Goal: Check status: Check status

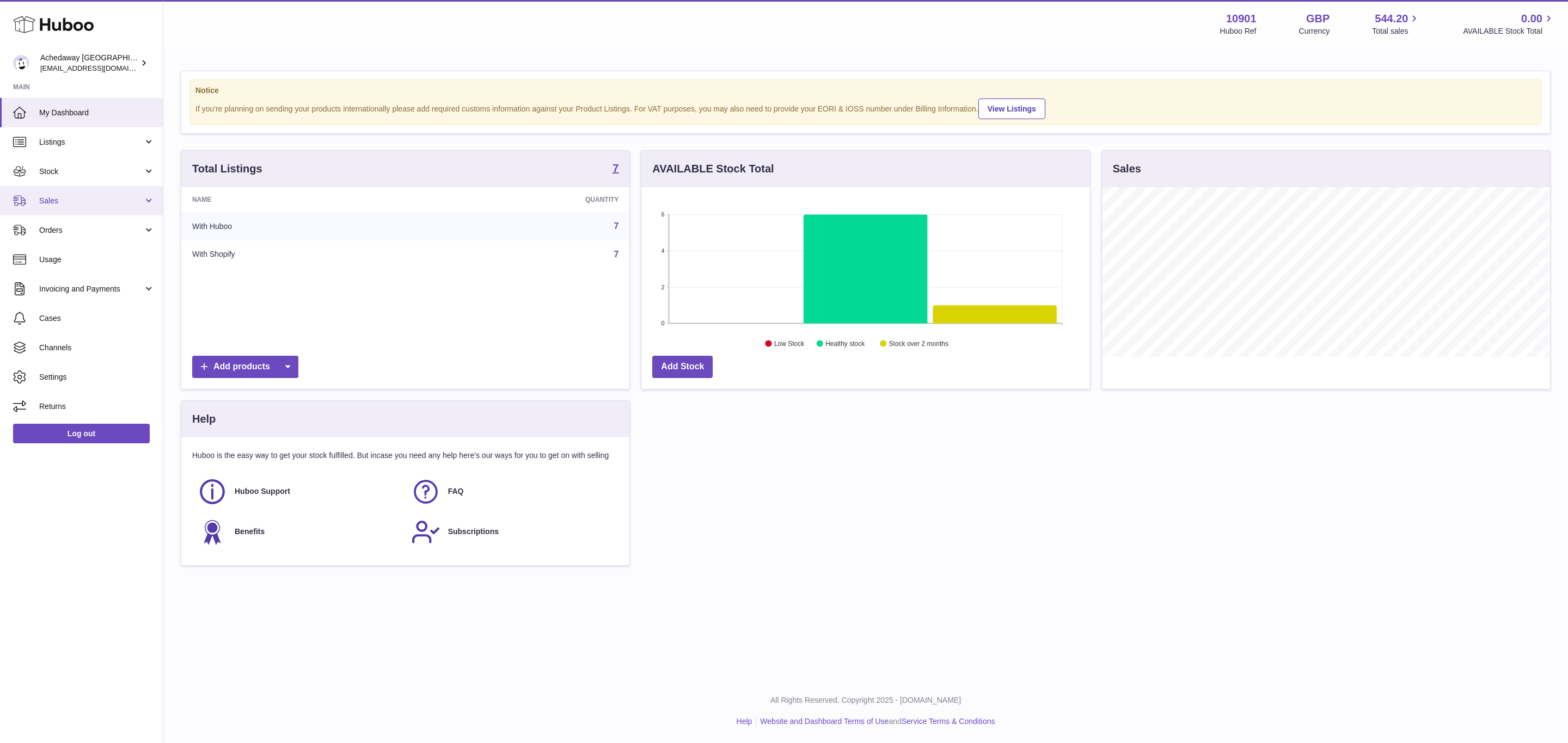
scroll to position [170, 448]
click at [117, 166] on span "Stock" at bounding box center [91, 172] width 104 height 11
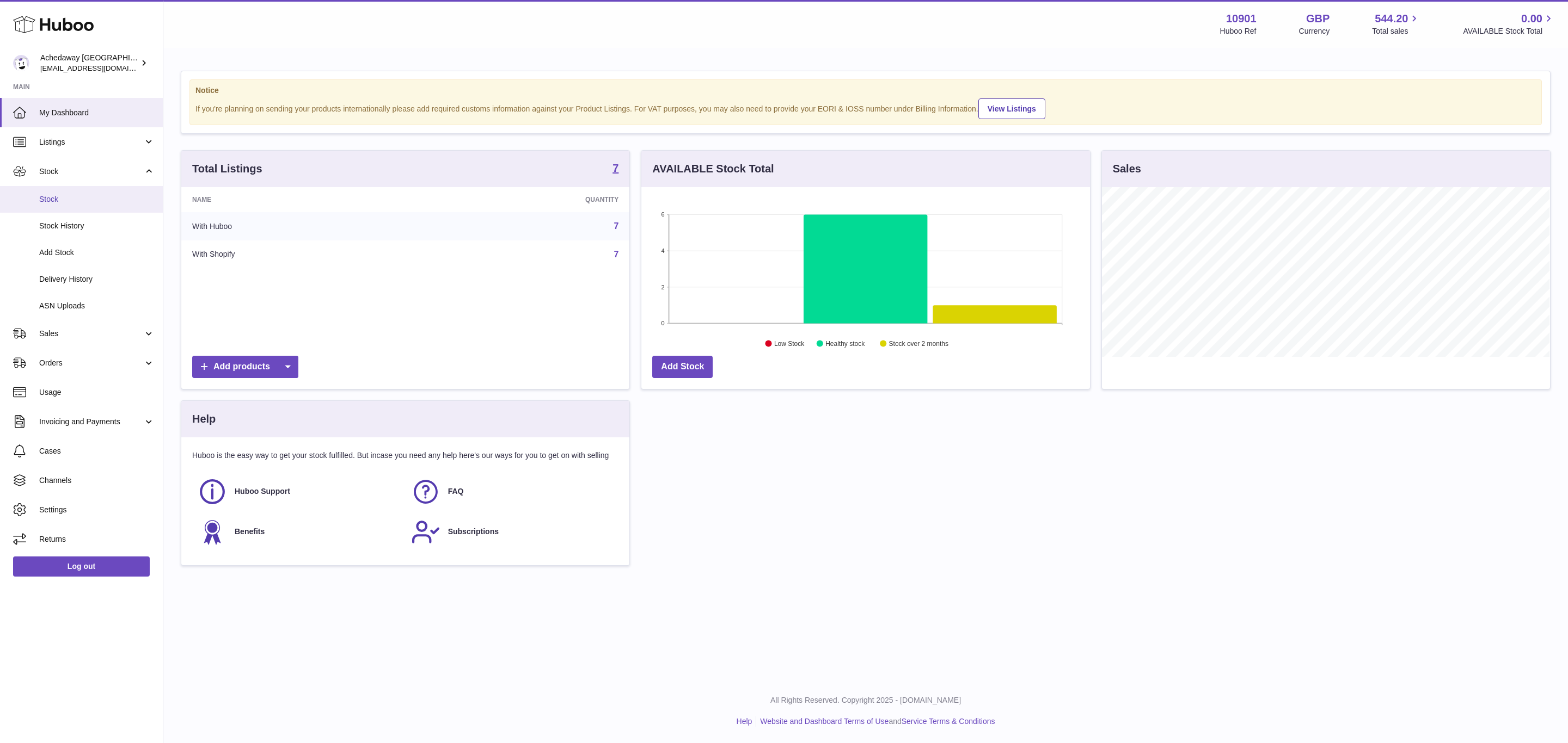
click at [49, 208] on link "Stock" at bounding box center [81, 199] width 163 height 27
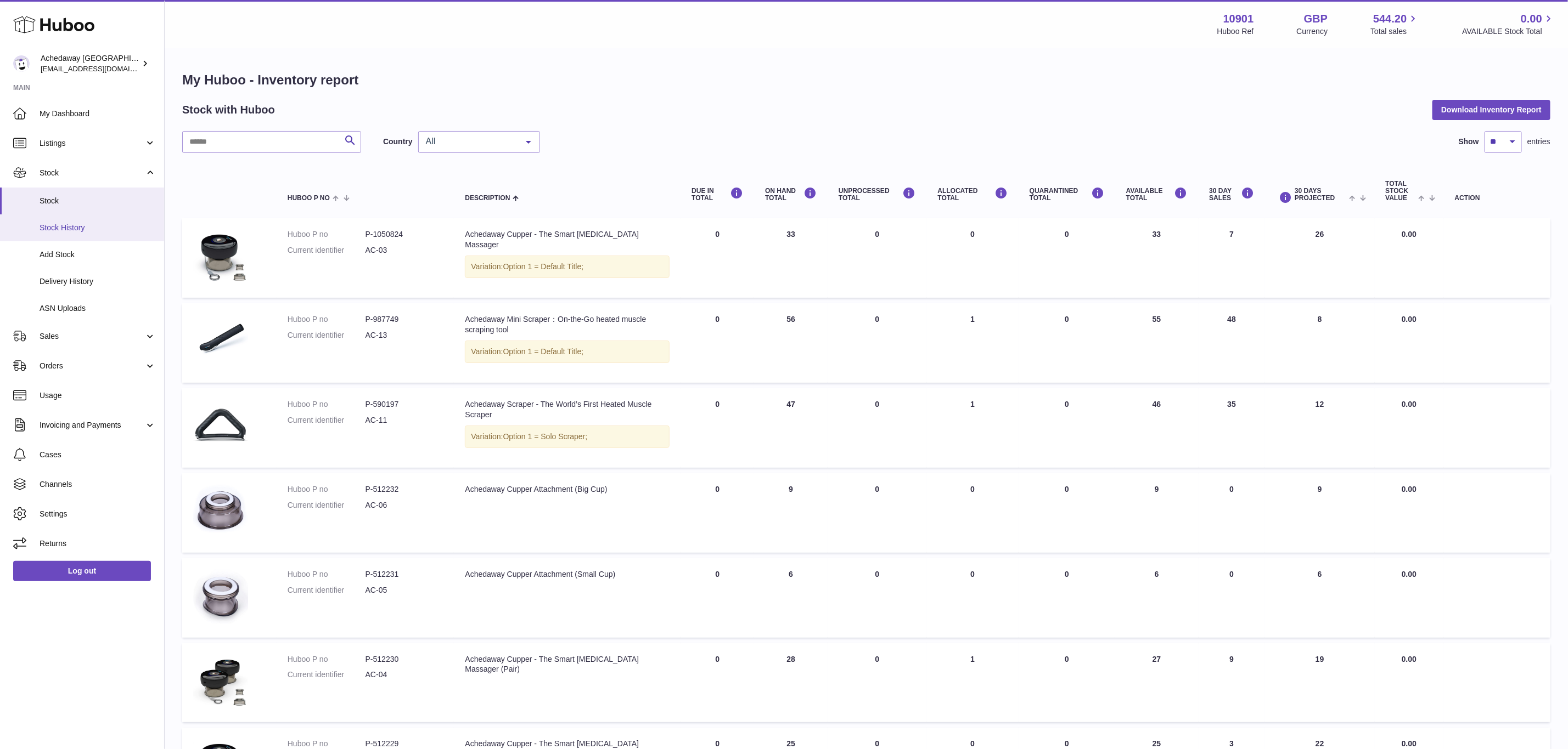
click at [78, 223] on span "Stock History" at bounding box center [98, 228] width 117 height 11
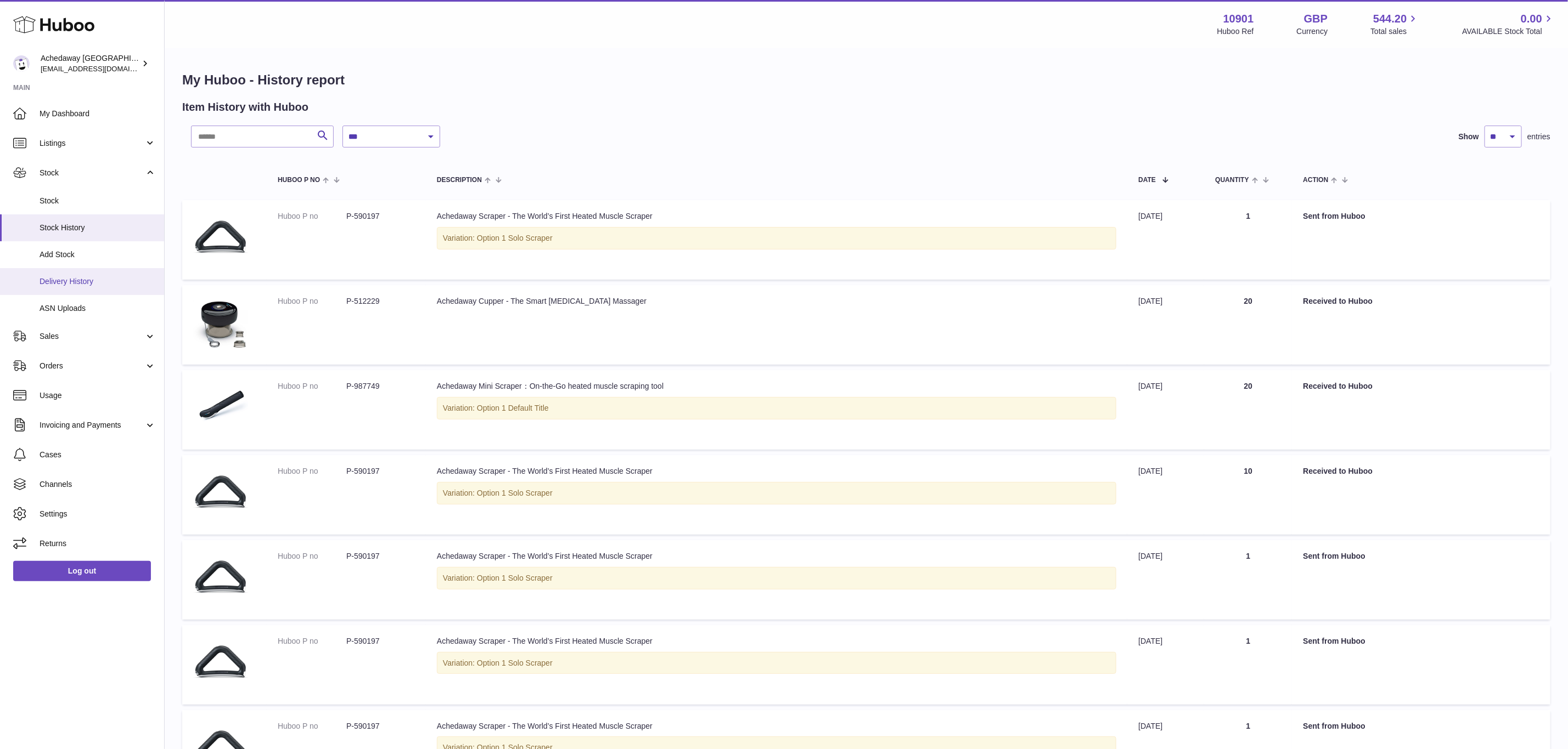
click at [92, 278] on span "Delivery History" at bounding box center [98, 282] width 117 height 11
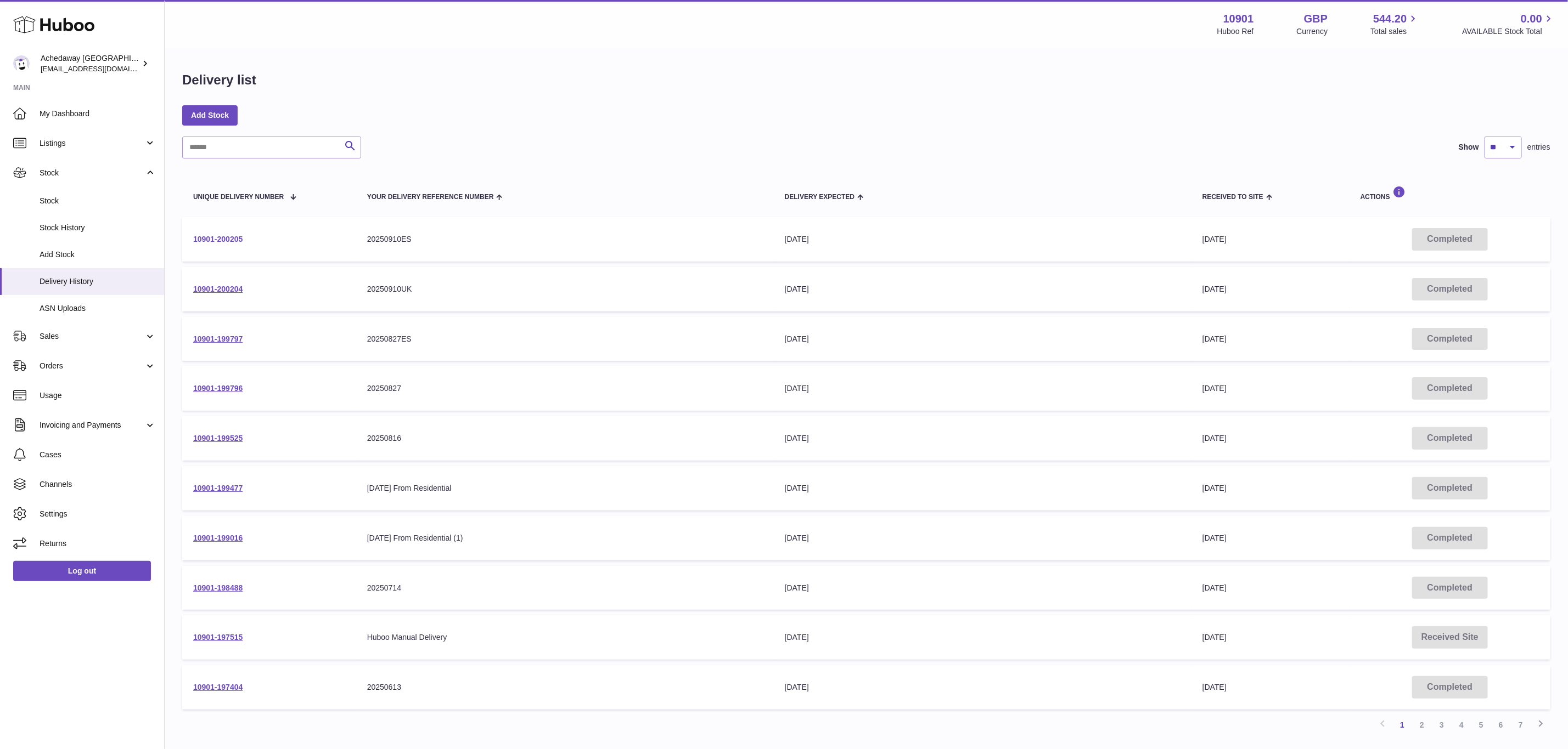
click at [216, 238] on link "10901-200205" at bounding box center [217, 240] width 49 height 9
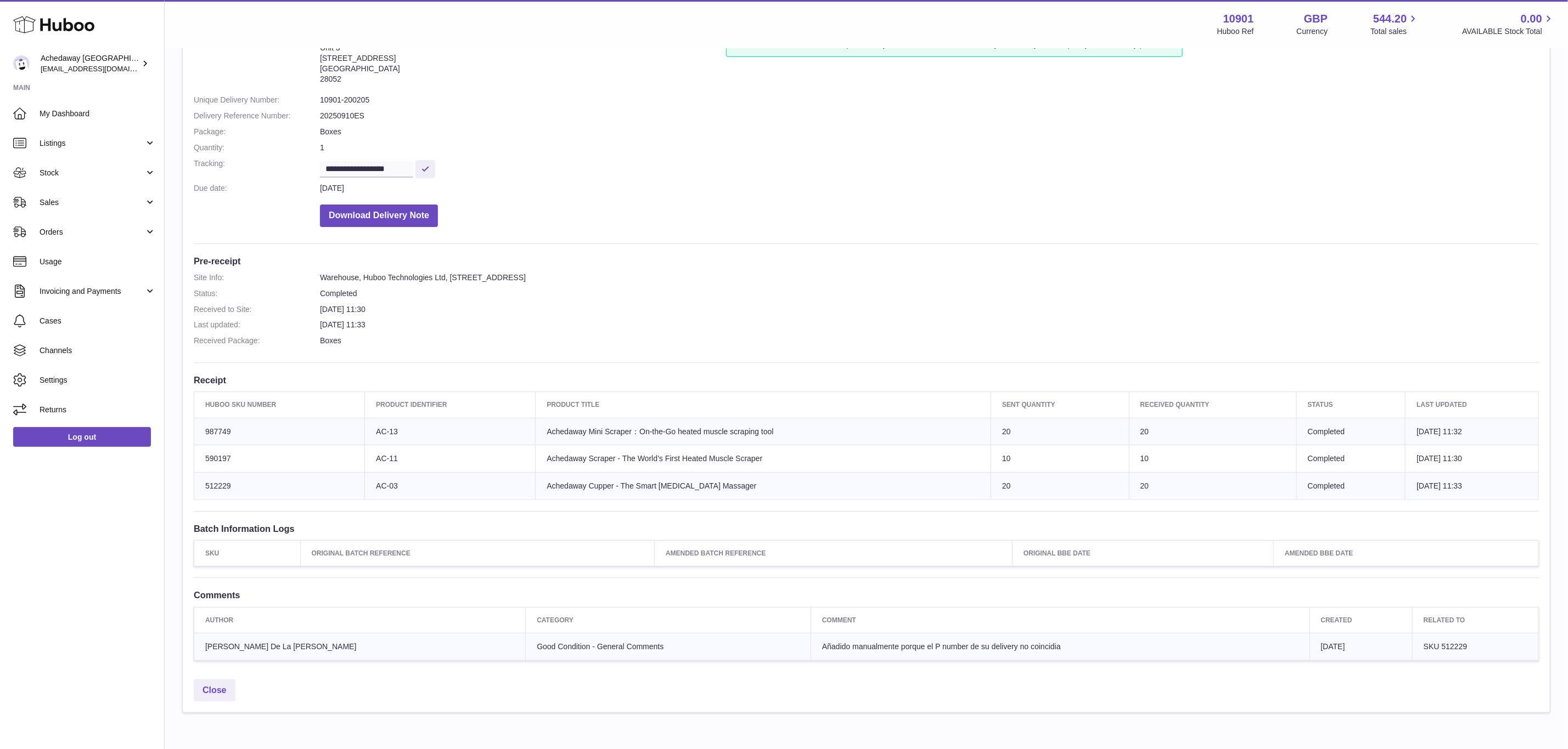
scroll to position [61, 0]
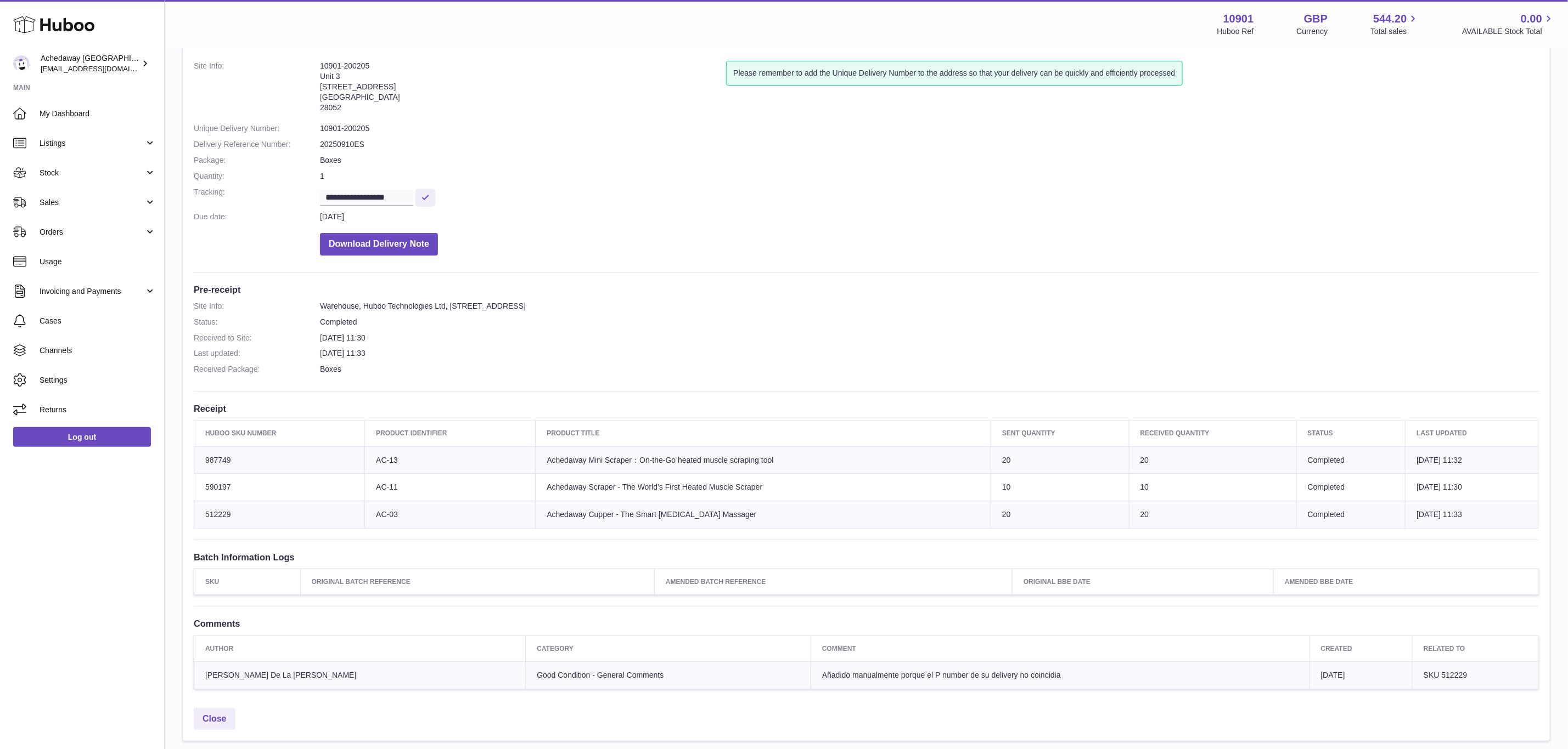
click at [652, 328] on dl "Site Info: Warehouse, Huboo Technologies Ltd, Calle de Cerceda, 20, , Madrid, 2…" at bounding box center [866, 341] width 1345 height 79
drag, startPoint x: 262, startPoint y: 463, endPoint x: 229, endPoint y: 457, distance: 33.5
click at [204, 459] on td "Huboo SKU Number 987749" at bounding box center [279, 460] width 171 height 28
copy td "987749"
click at [943, 311] on dl "Site Info: Warehouse, Huboo Technologies Ltd, Calle de Cerceda, 20, , Madrid, 2…" at bounding box center [866, 341] width 1345 height 79
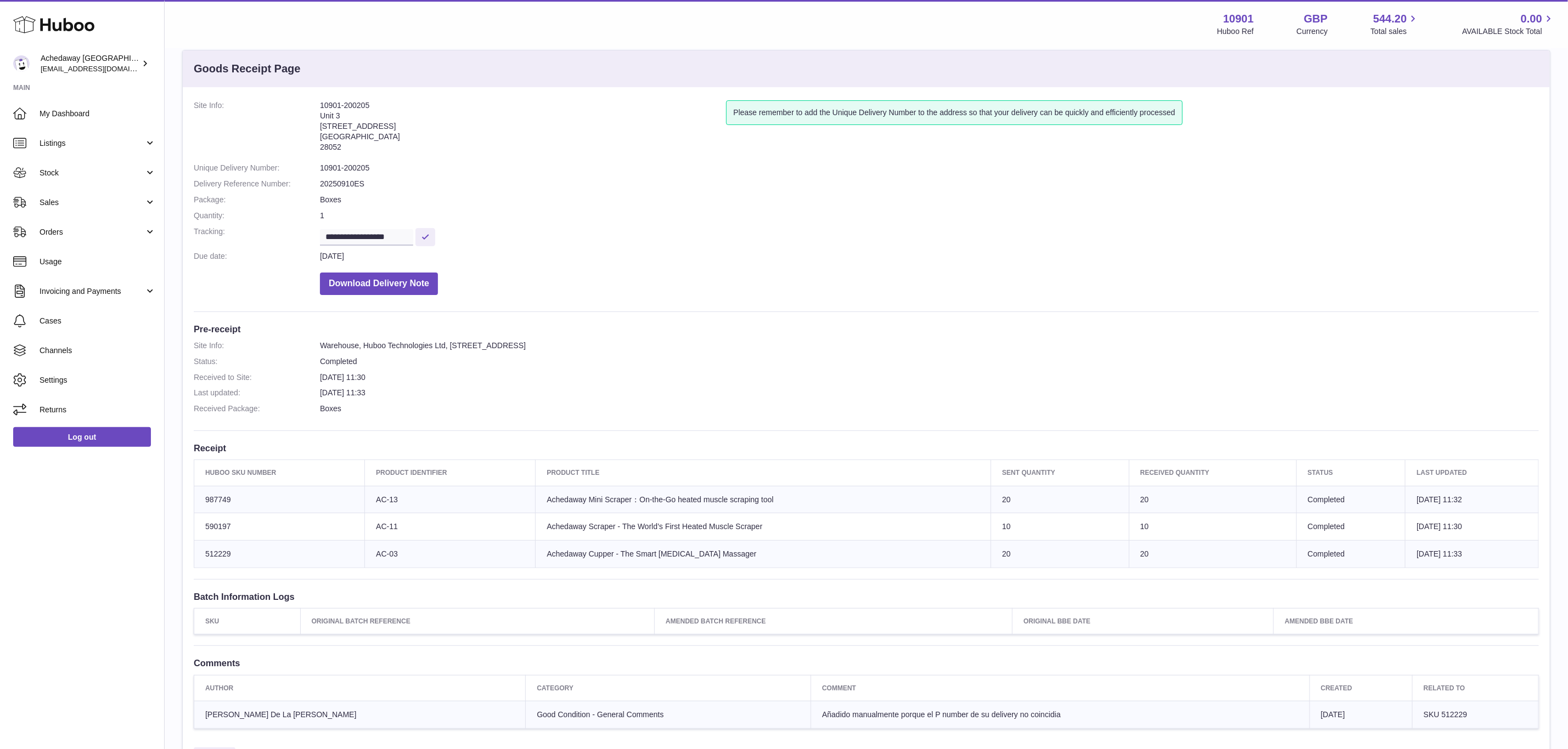
scroll to position [0, 0]
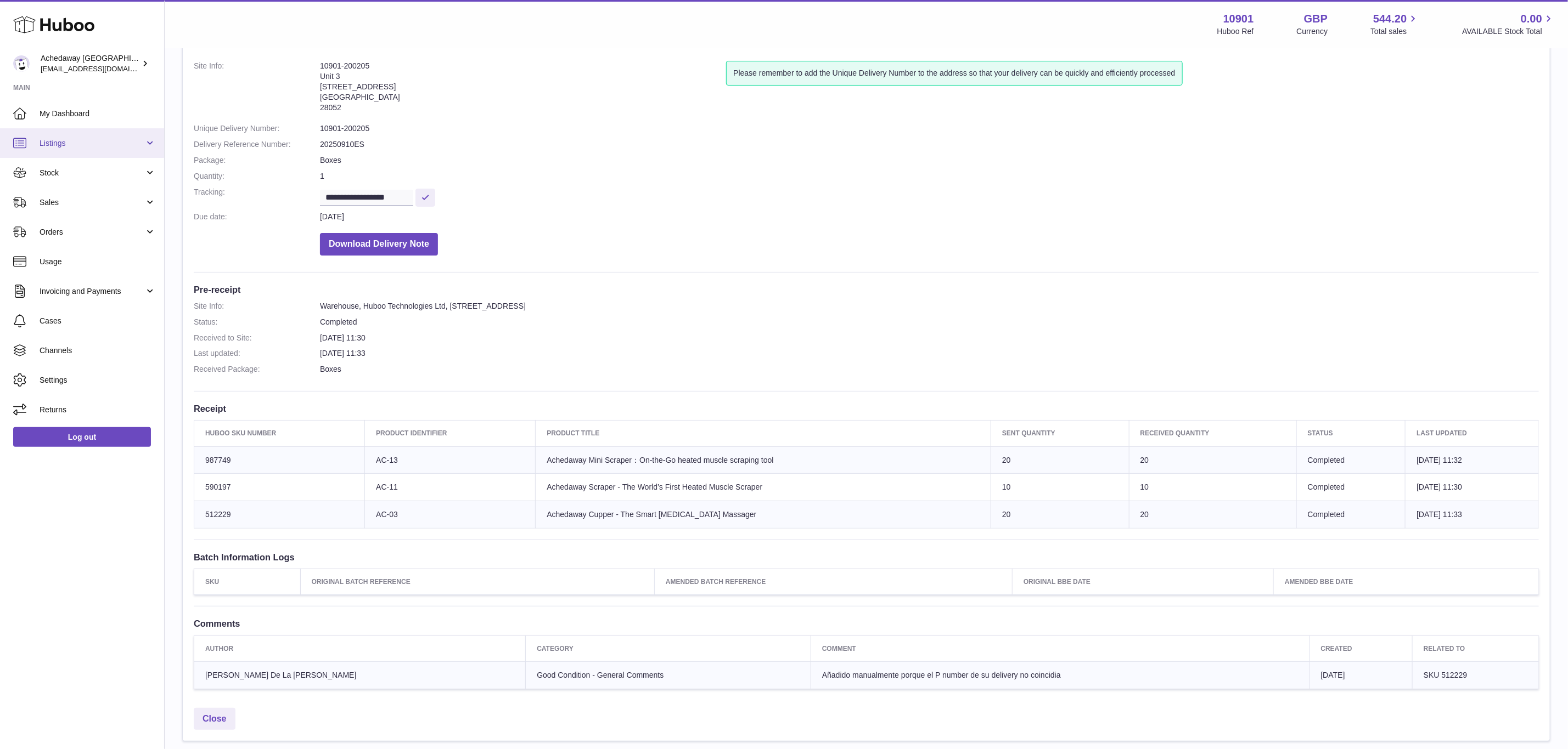
scroll to position [61, 0]
click at [99, 154] on link "Listings" at bounding box center [82, 143] width 164 height 30
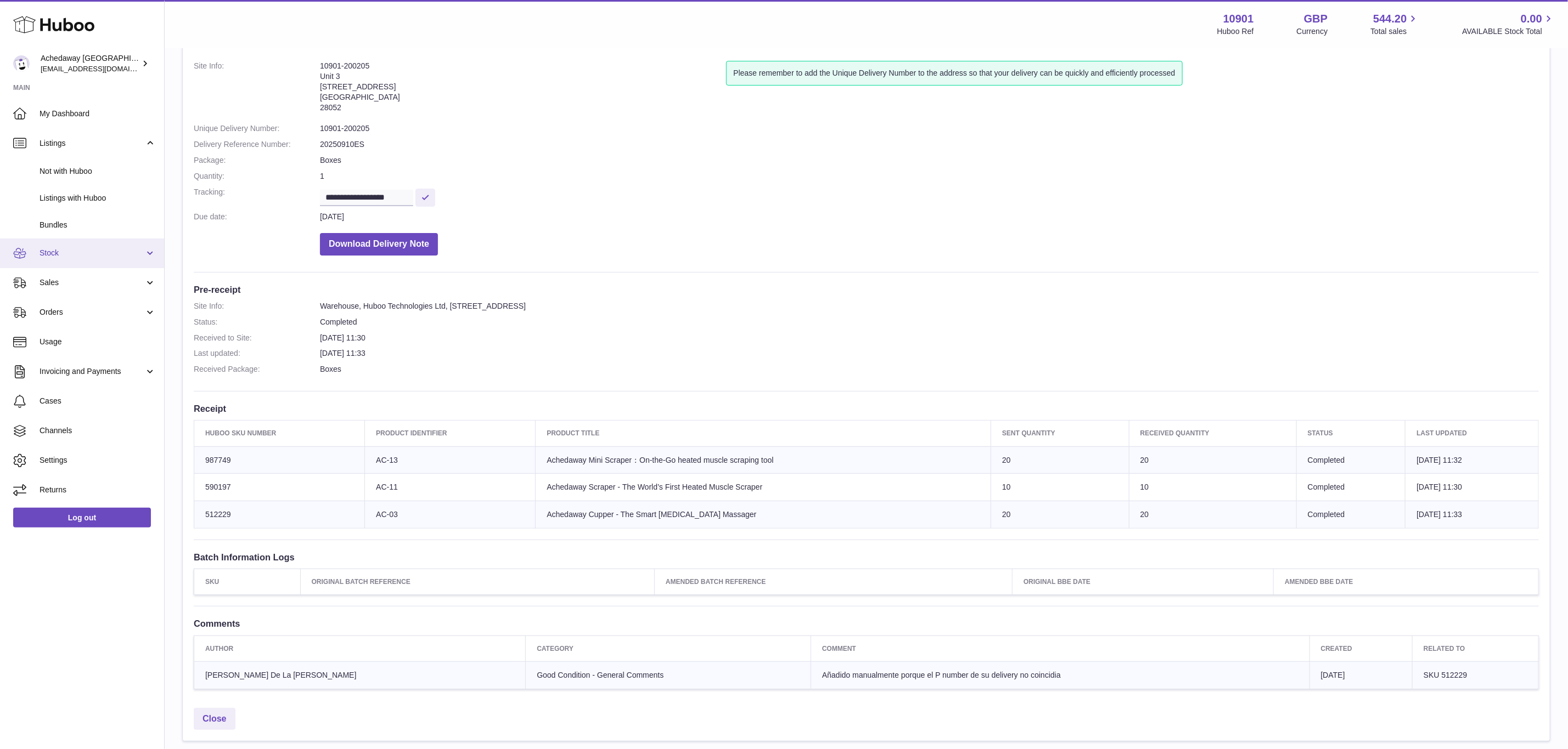
click at [98, 245] on link "Stock" at bounding box center [82, 253] width 164 height 30
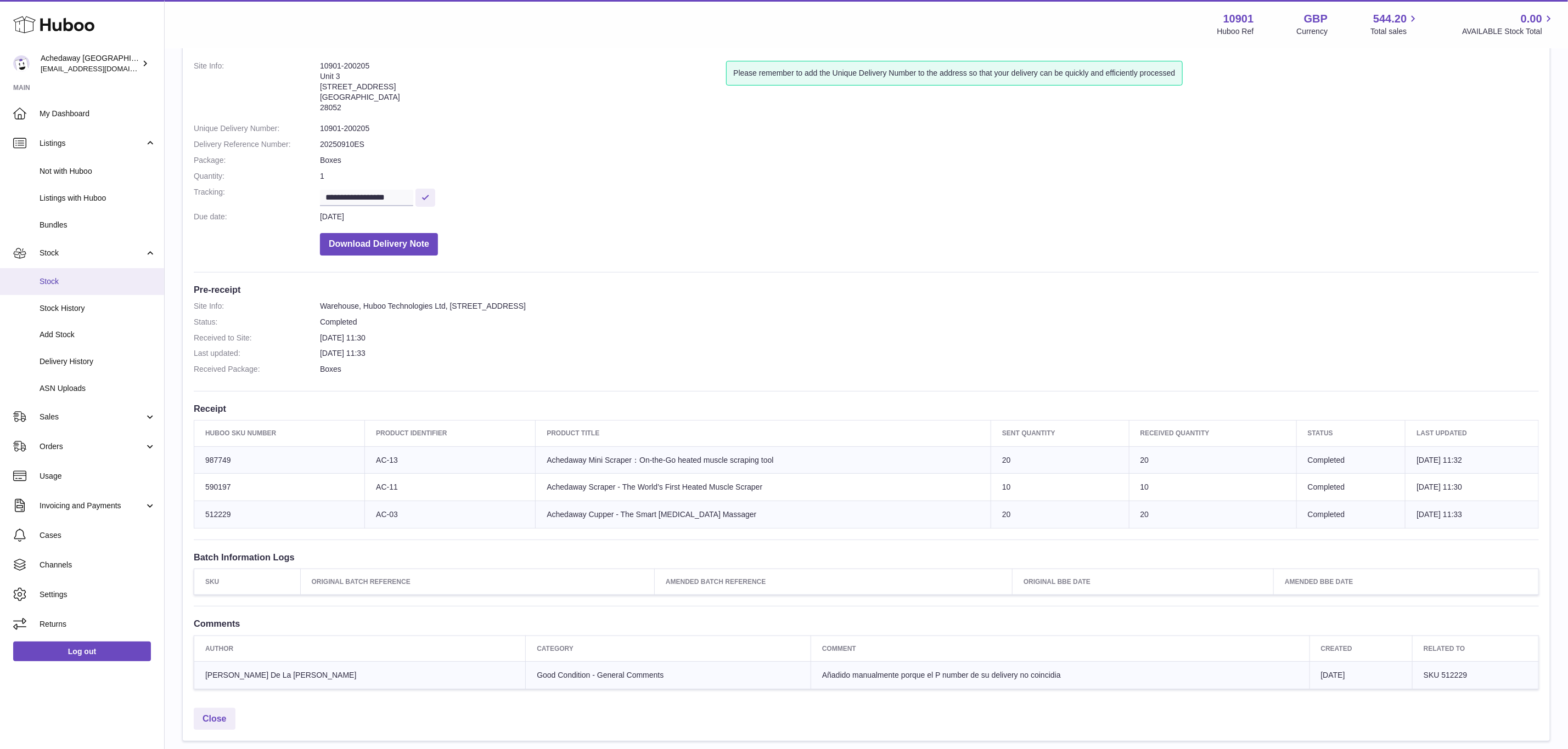
click at [77, 288] on link "Stock" at bounding box center [82, 282] width 164 height 27
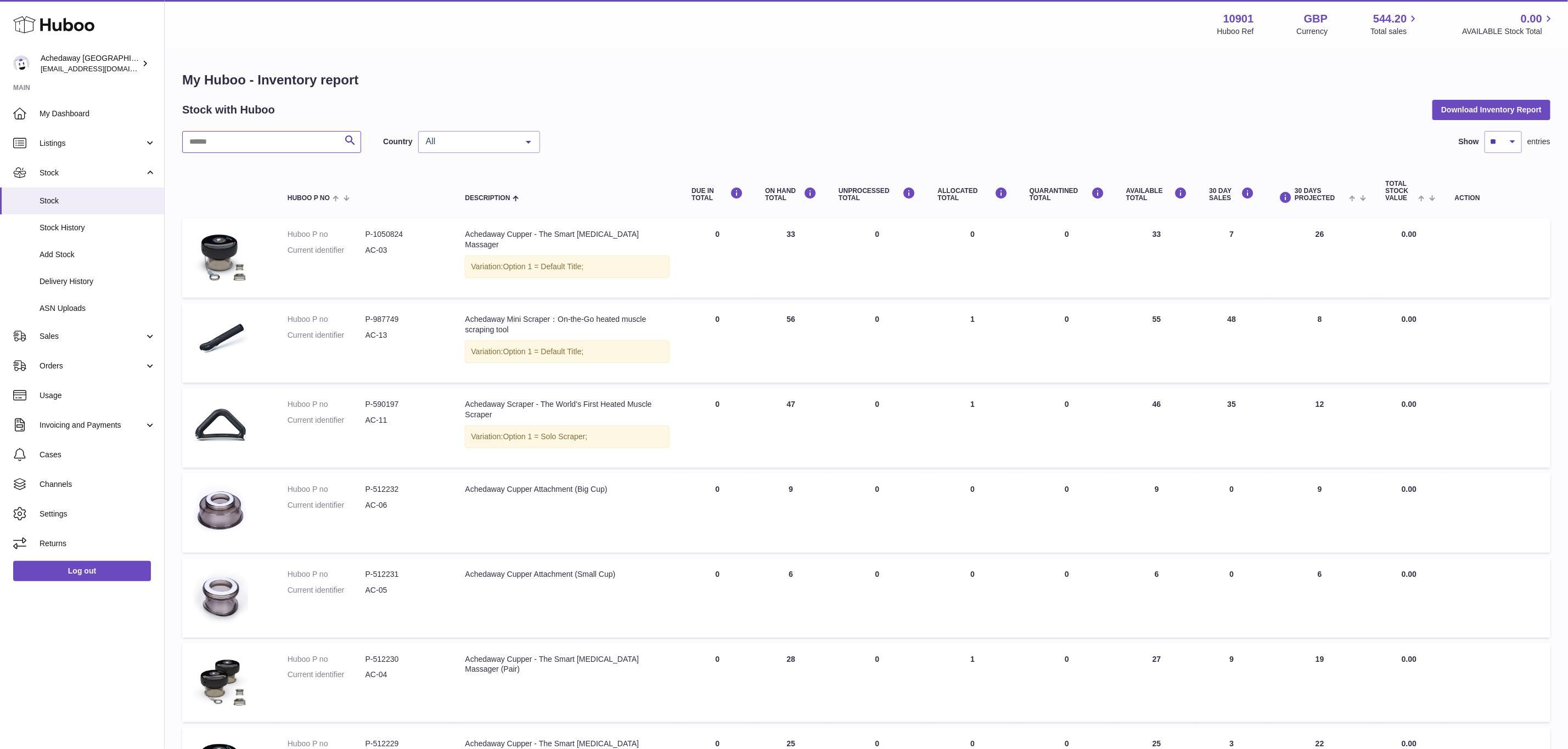
click at [243, 132] on input "text" at bounding box center [271, 142] width 179 height 22
paste input "******"
type input "******"
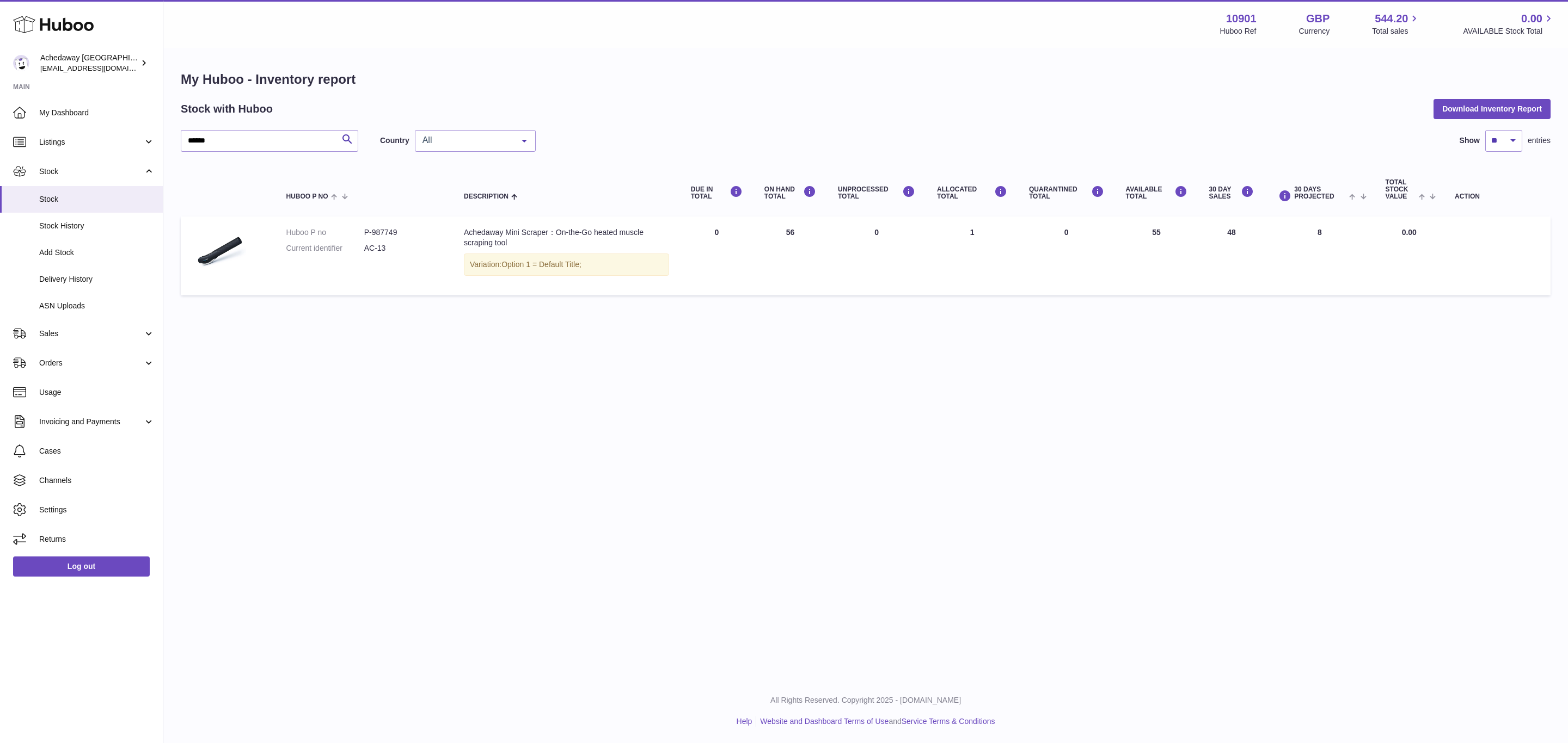
click at [777, 328] on div "Menu Huboo 10901 Huboo Ref GBP Currency 544.20 Total sales 0.00 AVAILABLE Stock…" at bounding box center [865, 339] width 1404 height 679
